Goal: Task Accomplishment & Management: Manage account settings

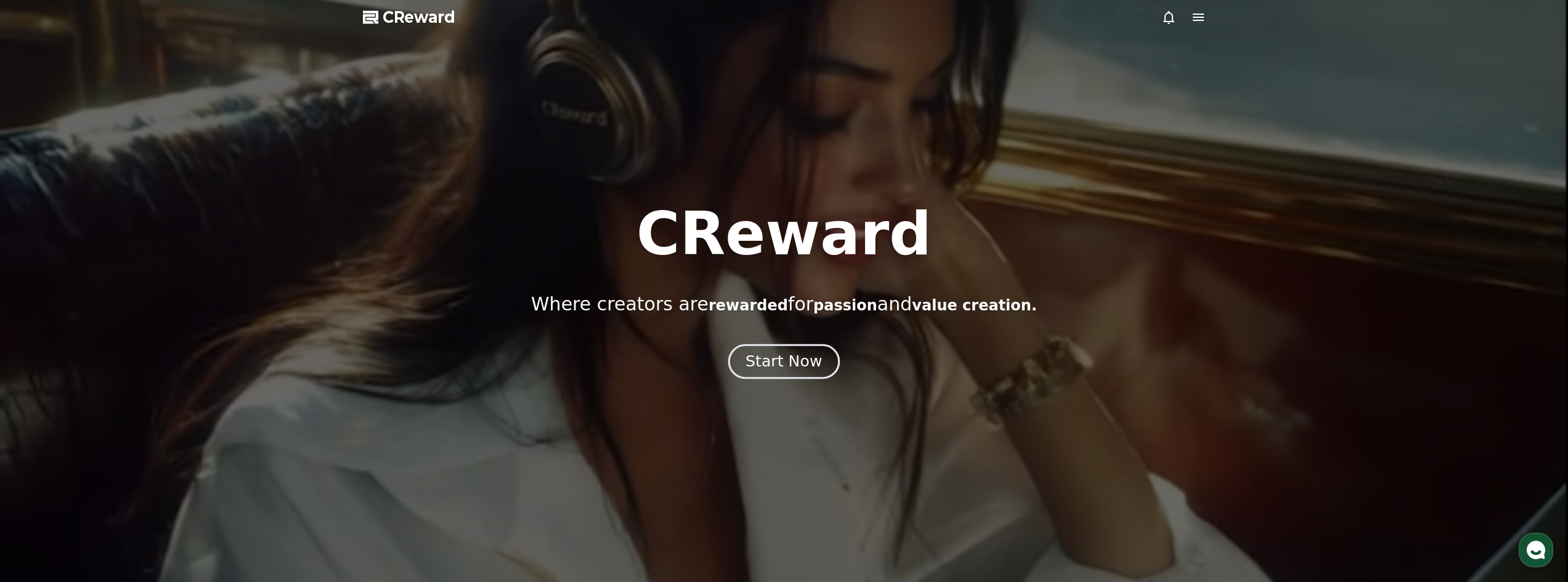
click at [808, 364] on div "Start Now" at bounding box center [783, 361] width 76 height 21
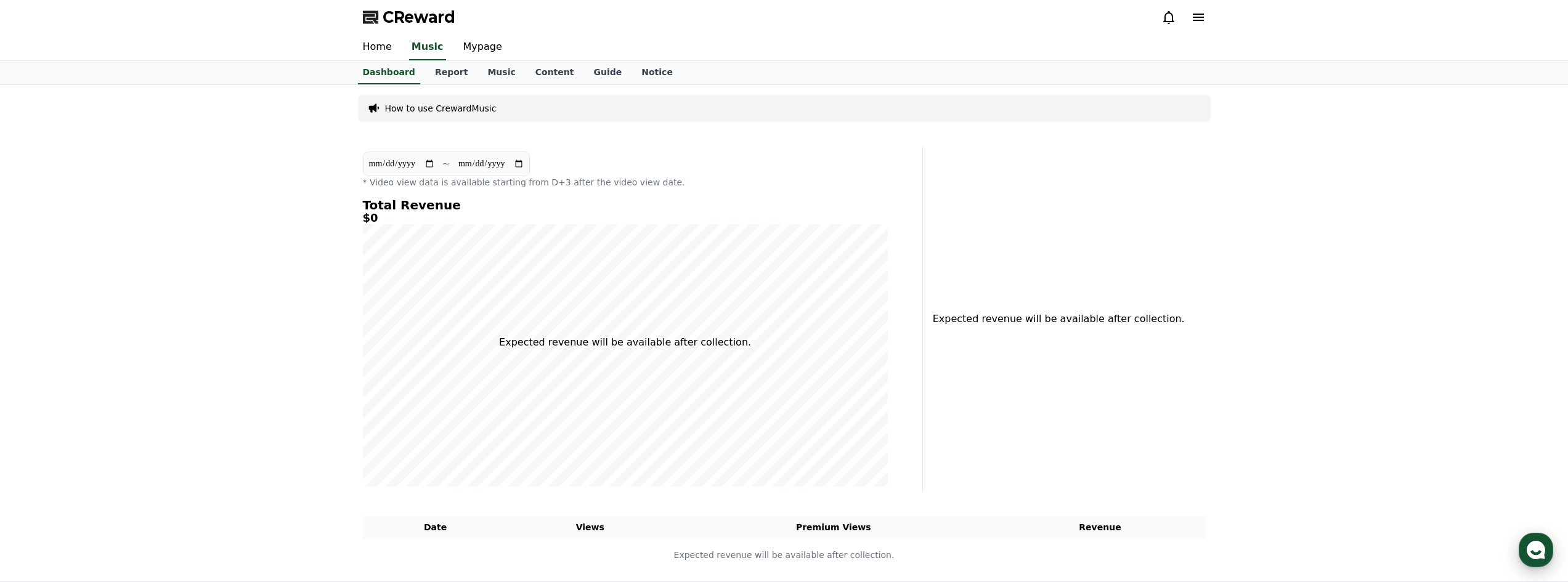
click at [1535, 552] on use "button" at bounding box center [1535, 550] width 18 height 18
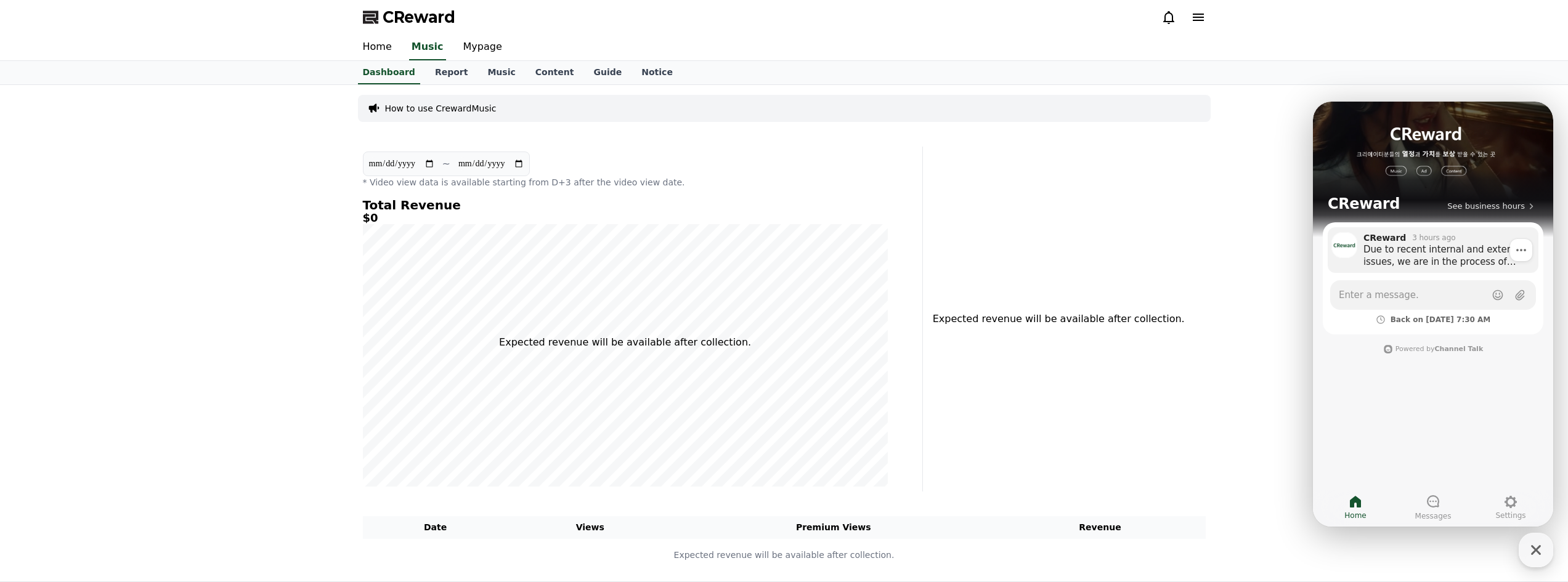
click at [1422, 263] on div "Due to recent internal and external issues, we are in the process of redefining…" at bounding box center [1446, 256] width 166 height 25
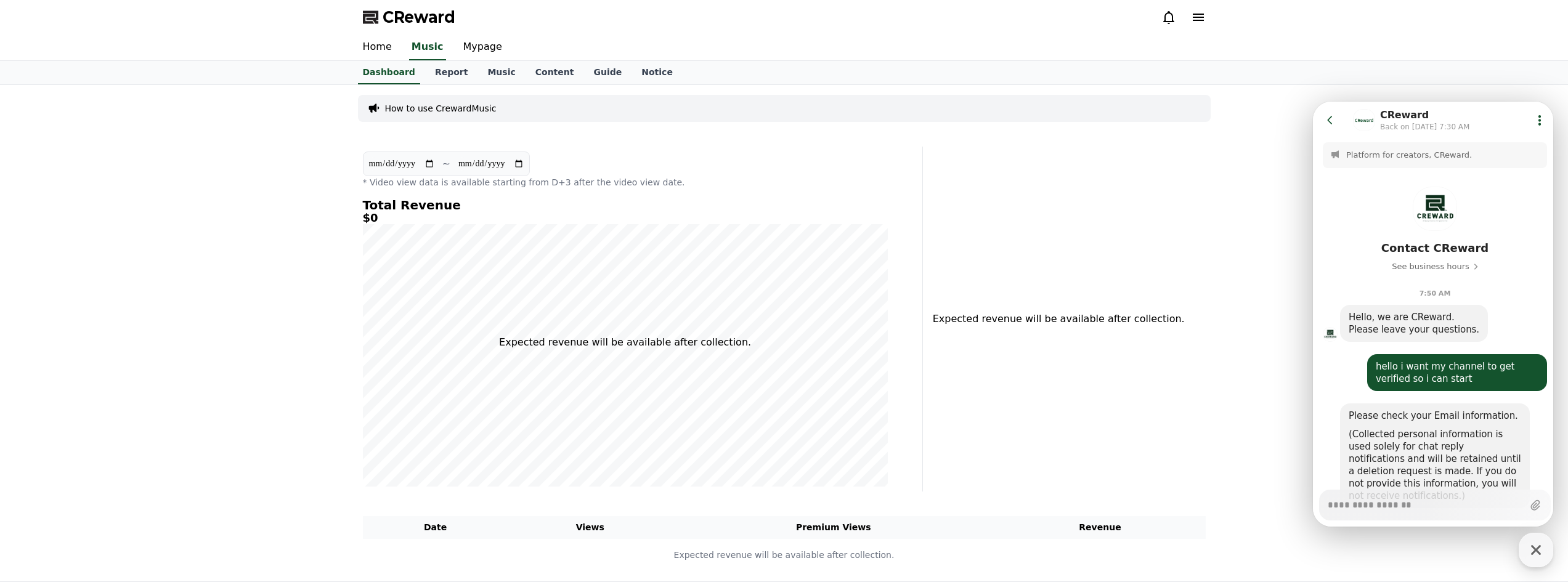
scroll to position [453, 0]
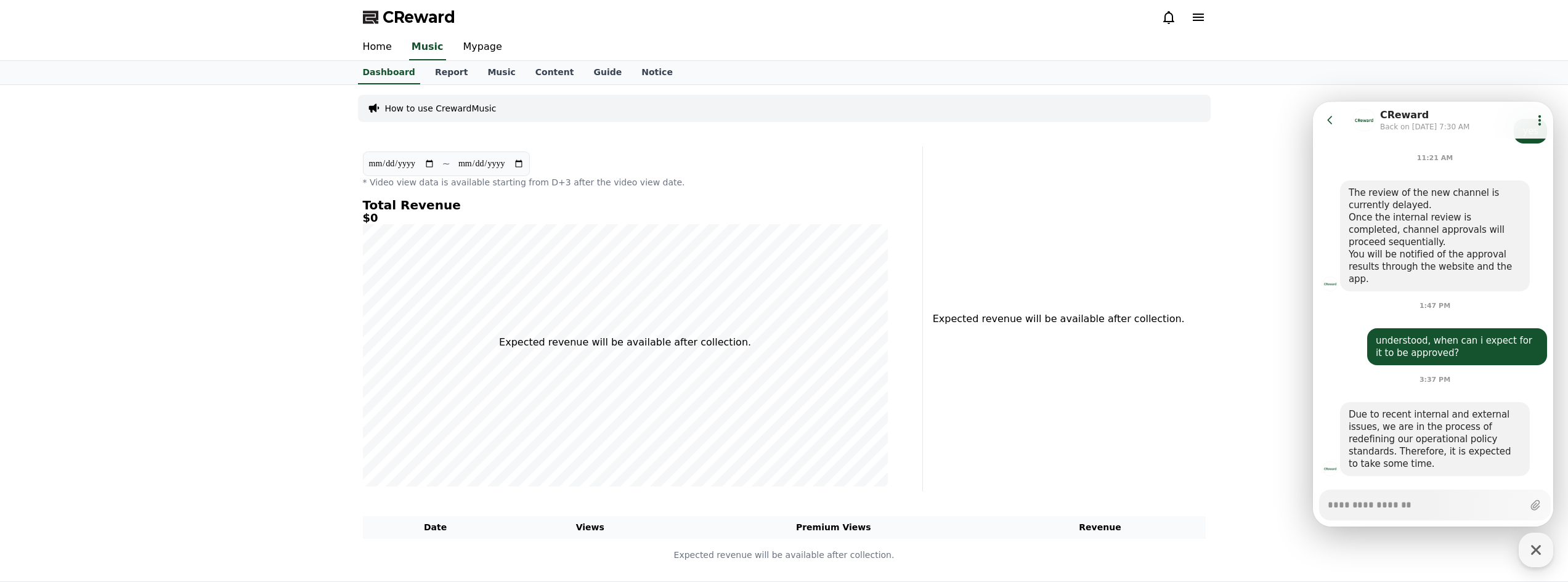
type textarea "*"
click at [1175, 350] on div "Expected revenue will be available after collection." at bounding box center [1069, 319] width 284 height 345
click at [464, 44] on link "Mypage" at bounding box center [483, 48] width 59 height 26
select select "**********"
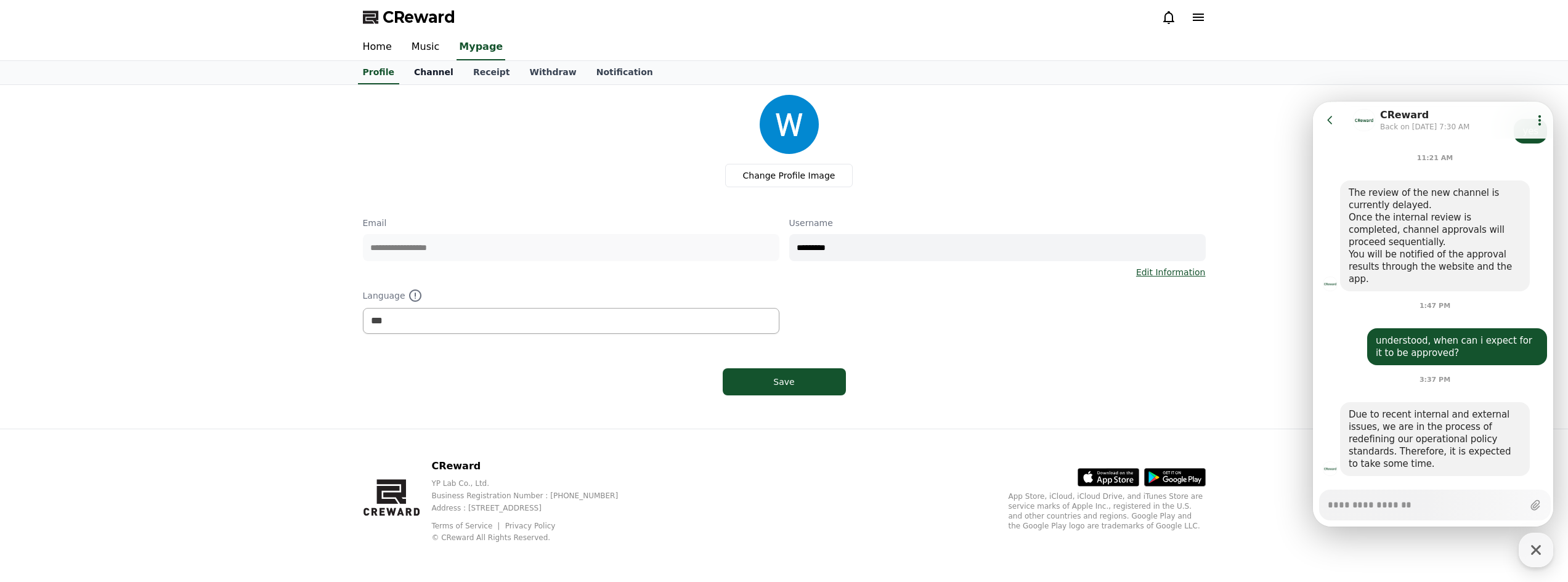
click at [437, 75] on link "Channel" at bounding box center [434, 73] width 59 height 23
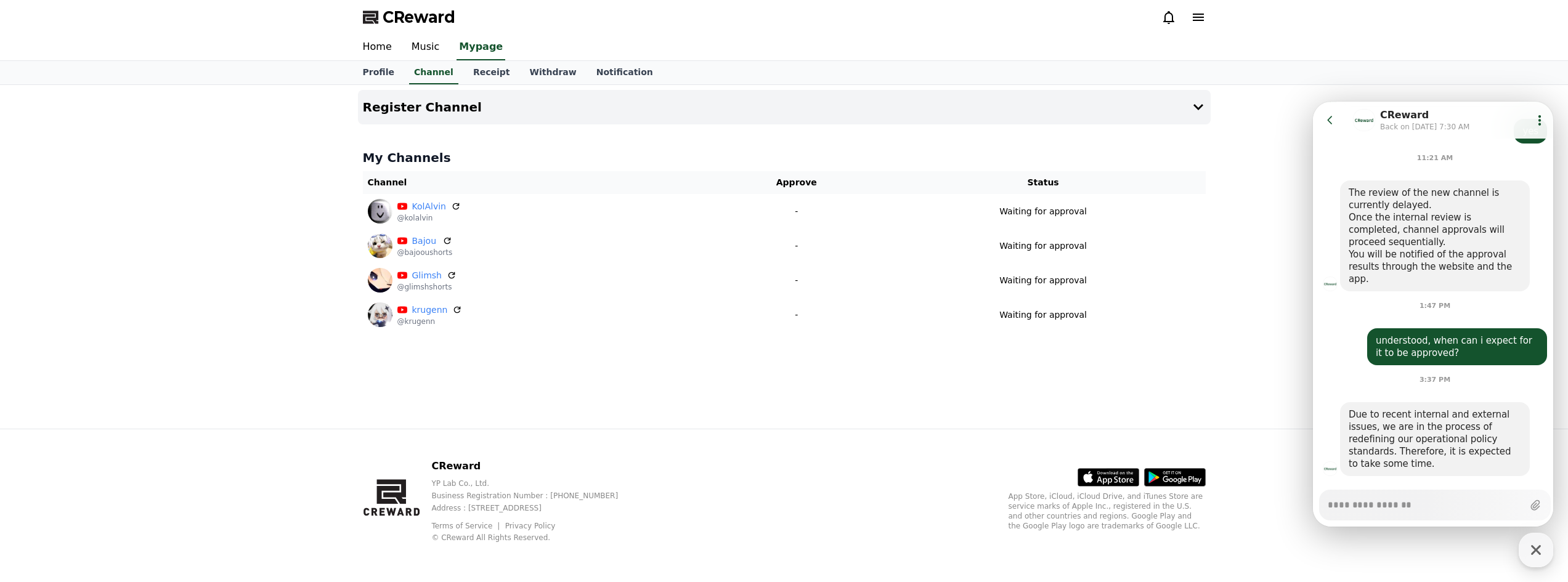
type textarea "*"
